Goal: Find specific page/section: Find specific page/section

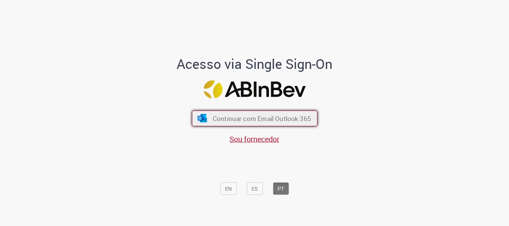
click at [218, 119] on span "Continuar com Email Outlook 365" at bounding box center [261, 118] width 98 height 9
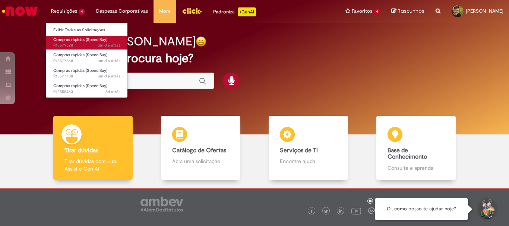
click at [80, 40] on span "Compras rápidas (Speed Buy)" at bounding box center [80, 40] width 54 height 6
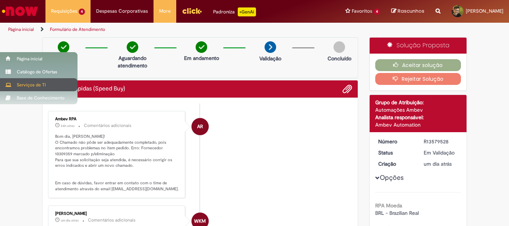
click at [23, 83] on div "Serviços de TI" at bounding box center [39, 84] width 78 height 13
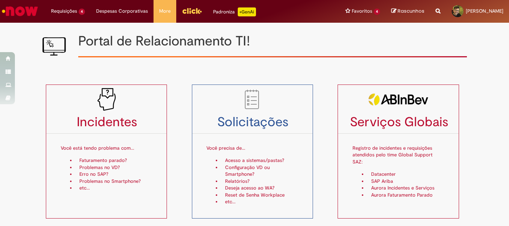
click at [172, 121] on div "Incidentes Você está tendo problema com... Faturamento parado? Problemas no VD?…" at bounding box center [113, 152] width 146 height 134
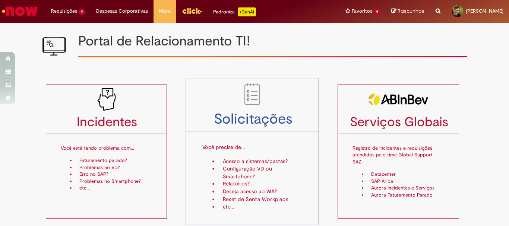
click at [254, 155] on div "Você precisa de... Acesso a sistemas/pastas? Configuração VD ou Smartphone? Rel…" at bounding box center [252, 172] width 101 height 77
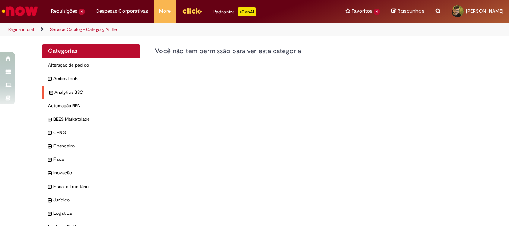
click at [45, 93] on div "Analytics BSC Itens" at bounding box center [90, 93] width 97 height 14
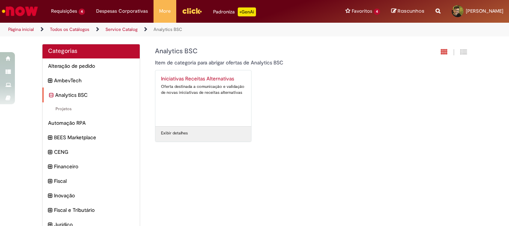
click at [49, 95] on icon "recolher categoria Analytics BSC" at bounding box center [51, 95] width 4 height 8
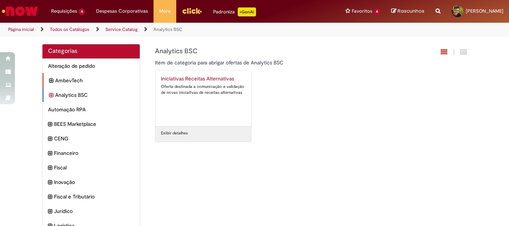
click at [45, 79] on div "AmbevTech Itens" at bounding box center [90, 80] width 97 height 15
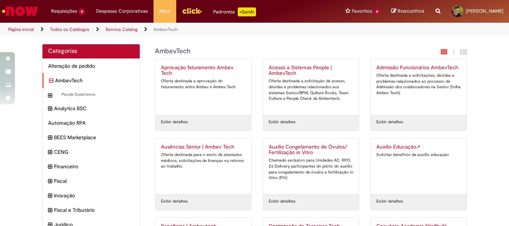
click at [49, 80] on icon "recolher categoria AmbevTech" at bounding box center [51, 81] width 4 height 8
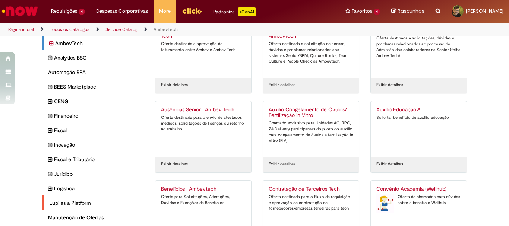
scroll to position [75, 0]
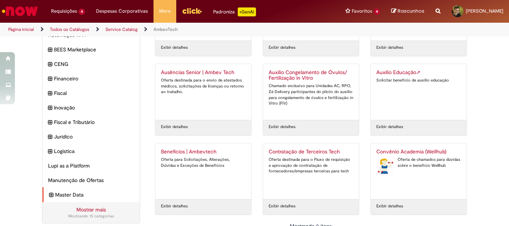
click at [42, 193] on div "Master Data Itens" at bounding box center [90, 194] width 97 height 15
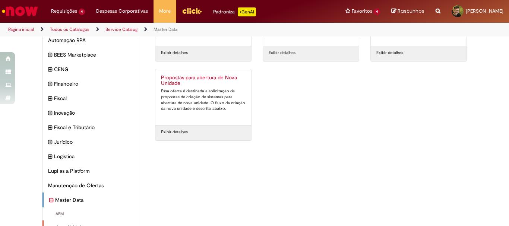
scroll to position [107, 0]
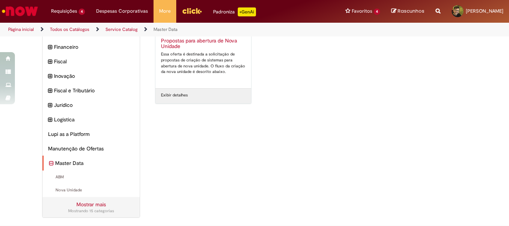
click at [44, 164] on div "Master Data Itens" at bounding box center [90, 163] width 97 height 15
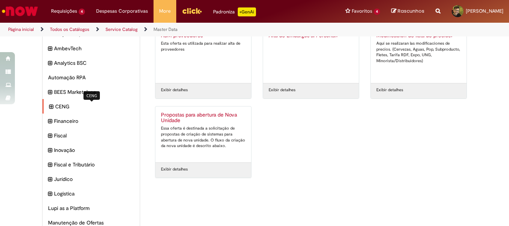
scroll to position [0, 0]
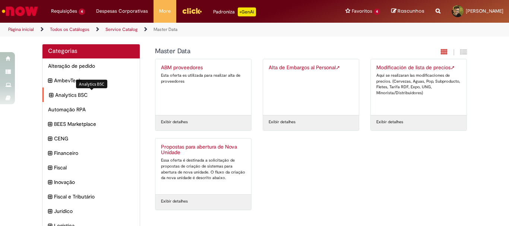
click at [68, 96] on span "Analytics BSC Itens" at bounding box center [94, 94] width 79 height 7
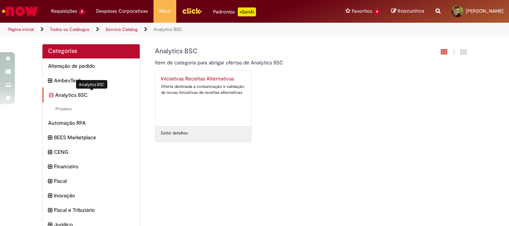
click at [68, 96] on span "Analytics BSC Itens" at bounding box center [94, 94] width 79 height 7
click at [128, 30] on link "Service Catalog" at bounding box center [121, 29] width 32 height 6
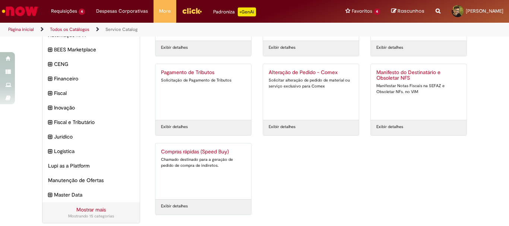
scroll to position [80, 0]
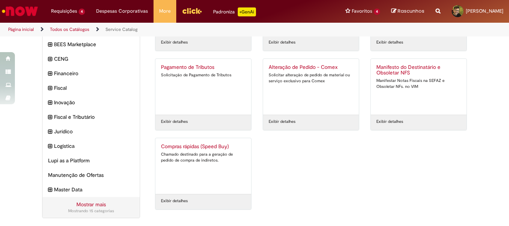
click at [95, 206] on link "Mostrar mais" at bounding box center [90, 204] width 29 height 7
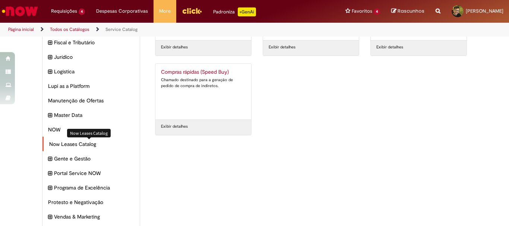
scroll to position [192, 0]
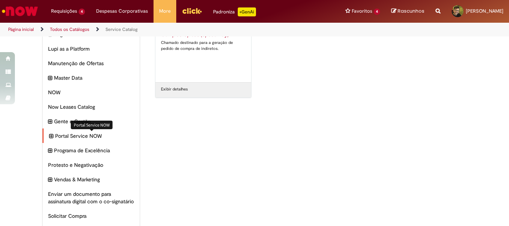
click at [74, 137] on span "Portal Service NOW Itens" at bounding box center [94, 135] width 79 height 7
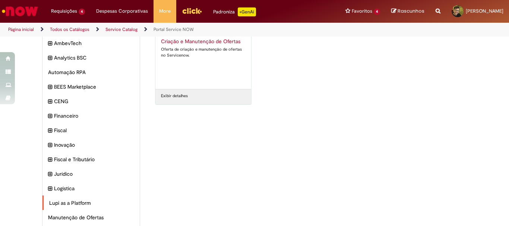
scroll to position [75, 0]
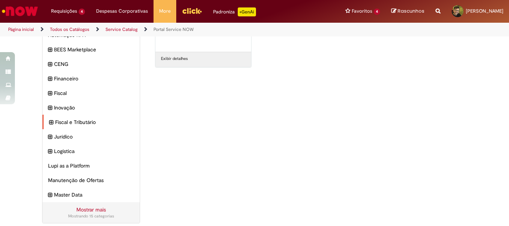
click at [49, 123] on icon "expandir categoria Fiscal e Tributário" at bounding box center [51, 123] width 4 height 8
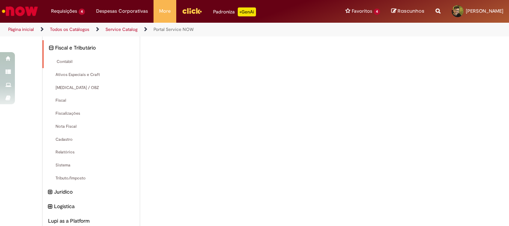
scroll to position [37, 0]
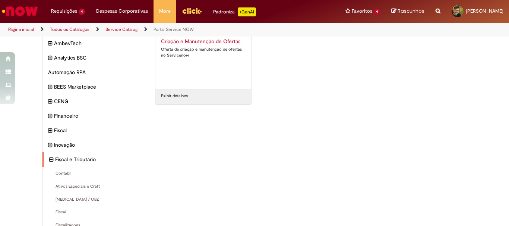
click at [42, 160] on div "Fiscal e Tributário Itens" at bounding box center [90, 159] width 97 height 15
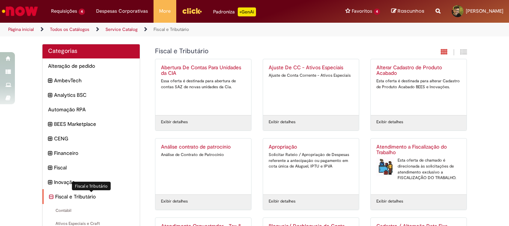
click at [49, 197] on icon "recolher categoria Fiscal e Tributário" at bounding box center [51, 197] width 4 height 8
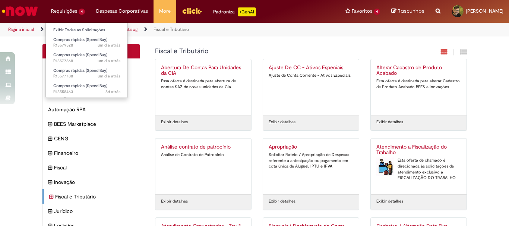
click at [59, 10] on li "Requisições 4 Exibir Todas as Solicitações Compras rápidas (Speed Buy) um dia a…" at bounding box center [67, 11] width 45 height 22
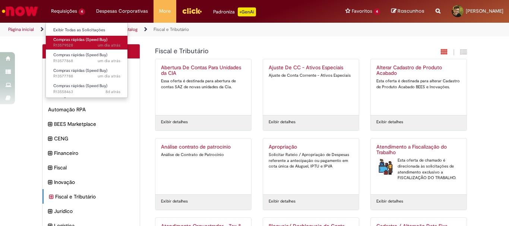
click at [67, 40] on span "Compras rápidas (Speed Buy)" at bounding box center [80, 40] width 54 height 6
